Goal: Information Seeking & Learning: Learn about a topic

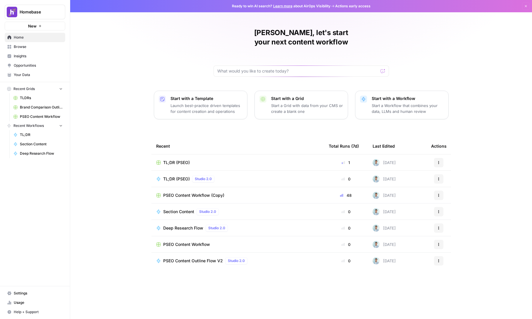
click at [47, 75] on span "Your Data" at bounding box center [38, 74] width 49 height 5
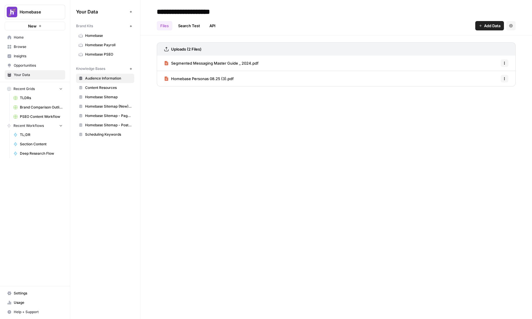
click at [47, 57] on span "Insights" at bounding box center [38, 56] width 49 height 5
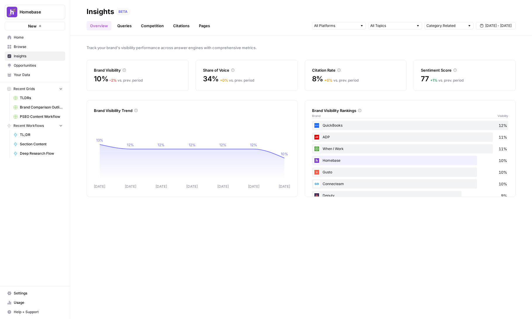
click at [139, 30] on link "Competition" at bounding box center [153, 25] width 30 height 9
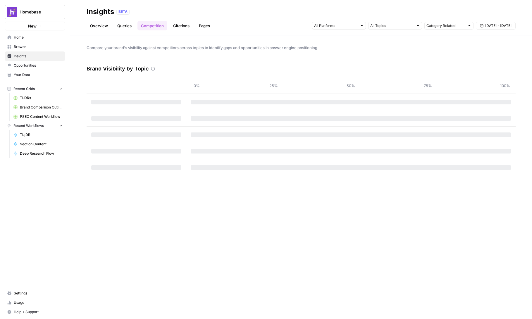
click at [134, 27] on link "Queries" at bounding box center [124, 25] width 21 height 9
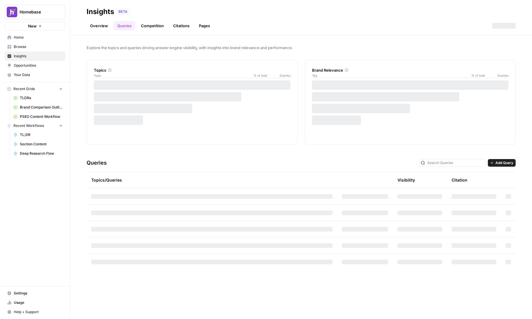
click at [101, 24] on link "Overview" at bounding box center [99, 25] width 25 height 9
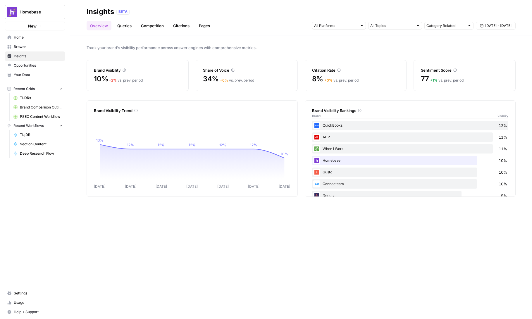
click at [287, 40] on div "Track your brand's visibility performance across answer engines with comprehens…" at bounding box center [301, 177] width 462 height 284
click at [121, 26] on link "Queries" at bounding box center [124, 25] width 21 height 9
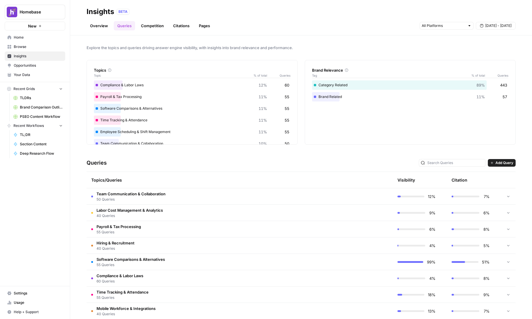
click at [496, 162] on span "Add Query" at bounding box center [505, 162] width 18 height 5
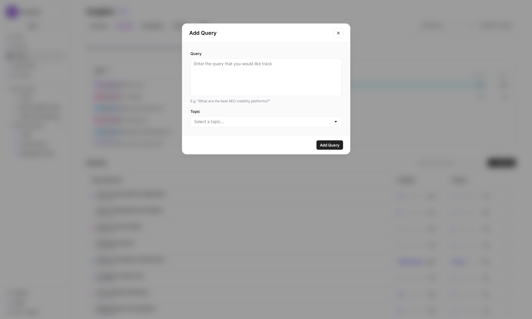
click at [338, 35] on button "Close modal" at bounding box center [338, 32] width 9 height 9
